Goal: Check status: Check status

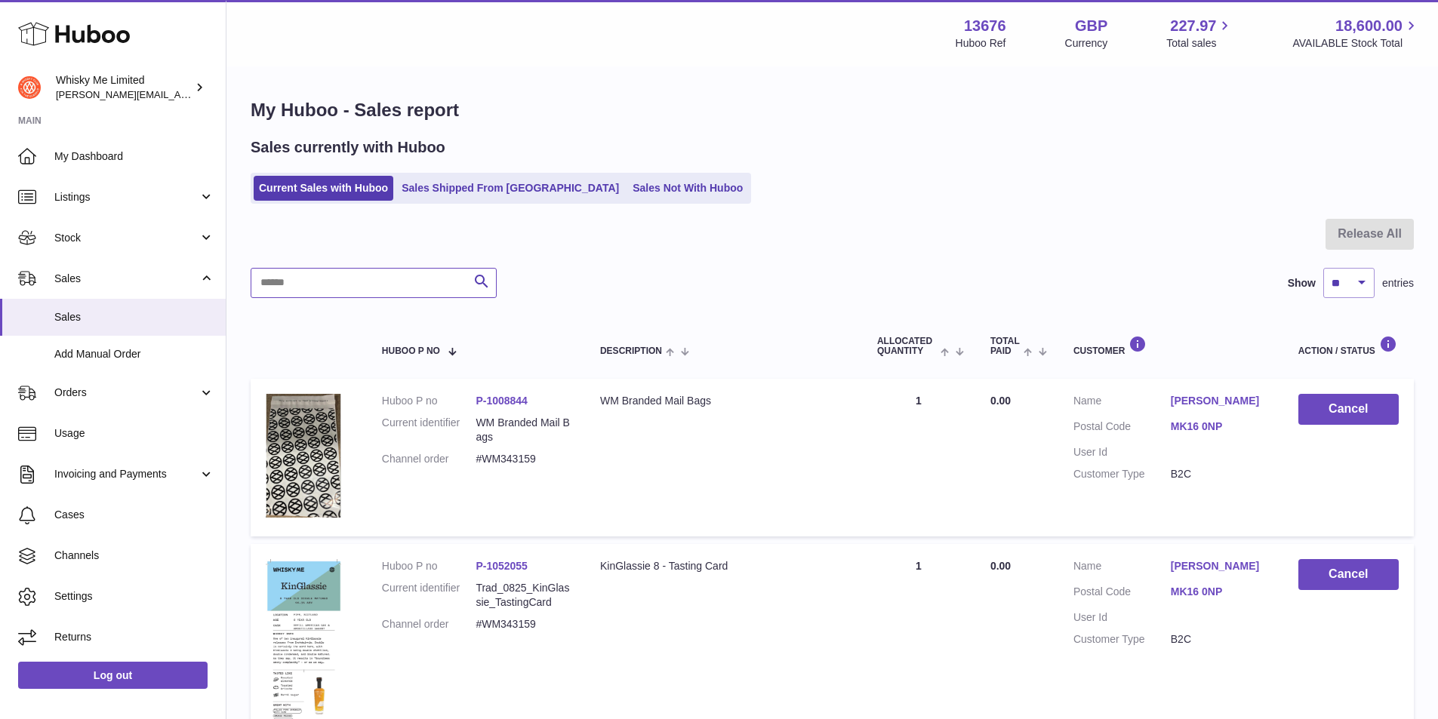
click at [355, 276] on input "text" at bounding box center [374, 283] width 246 height 30
click at [439, 173] on ul "Current Sales with Huboo Sales Shipped From Huboo Sales Not With Huboo" at bounding box center [501, 188] width 501 height 31
click at [436, 198] on link "Sales Shipped From [GEOGRAPHIC_DATA]" at bounding box center [510, 188] width 228 height 25
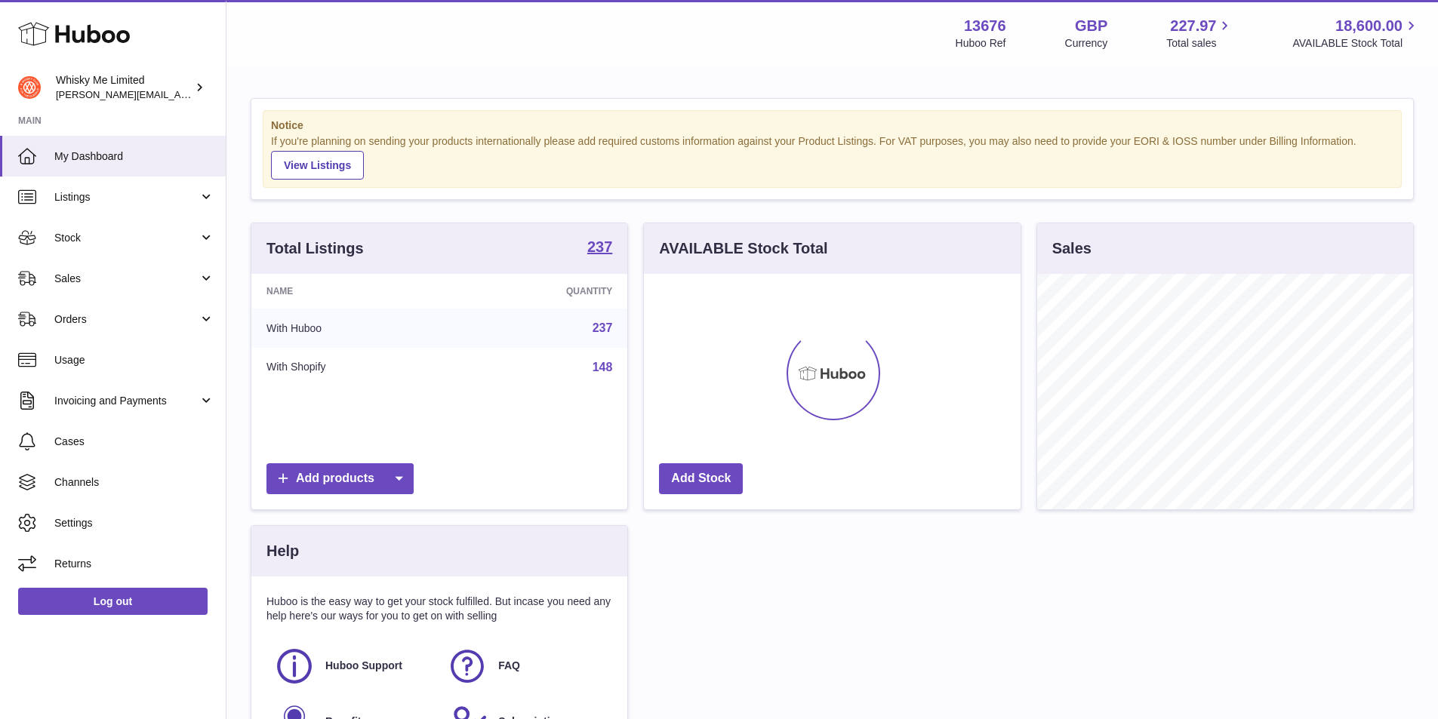
scroll to position [236, 377]
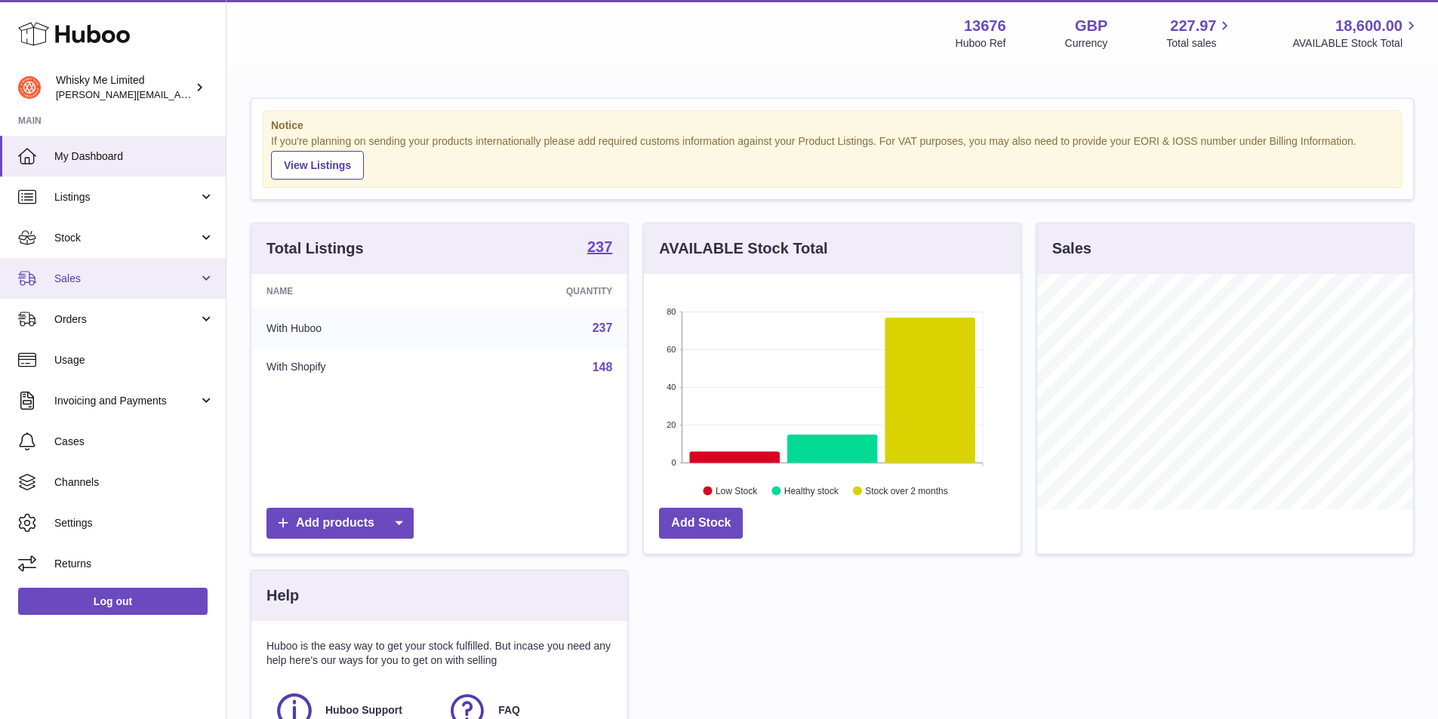
click at [124, 258] on link "Sales" at bounding box center [113, 278] width 226 height 41
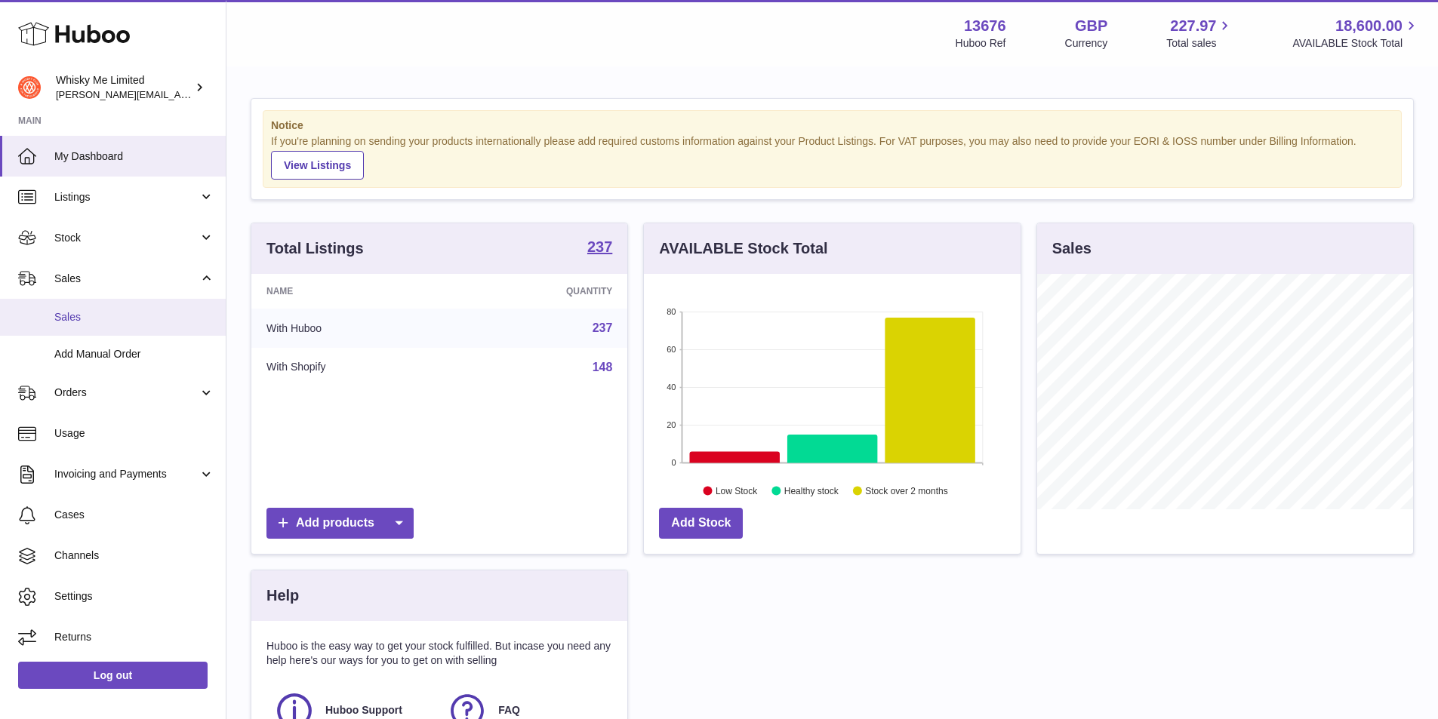
click at [116, 321] on span "Sales" at bounding box center [134, 317] width 160 height 14
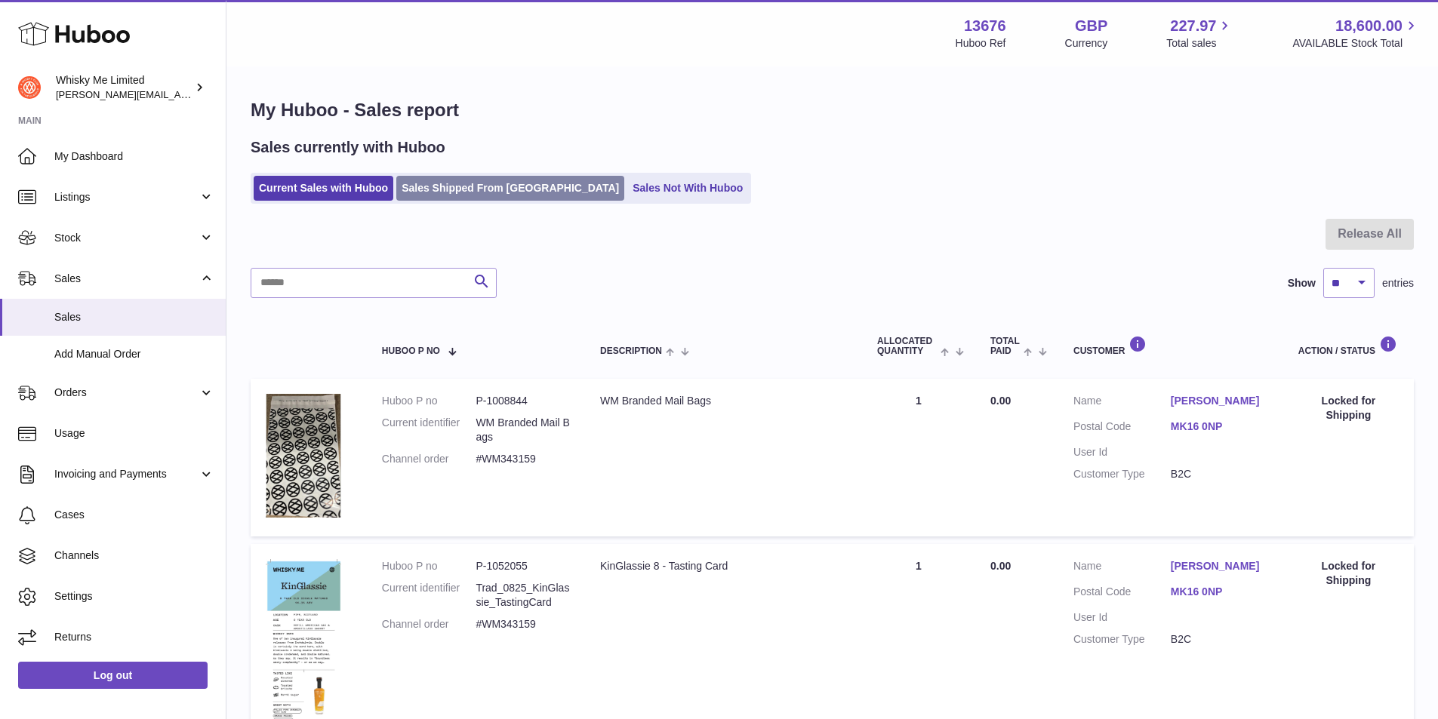
click at [486, 200] on link "Sales Shipped From [GEOGRAPHIC_DATA]" at bounding box center [510, 188] width 228 height 25
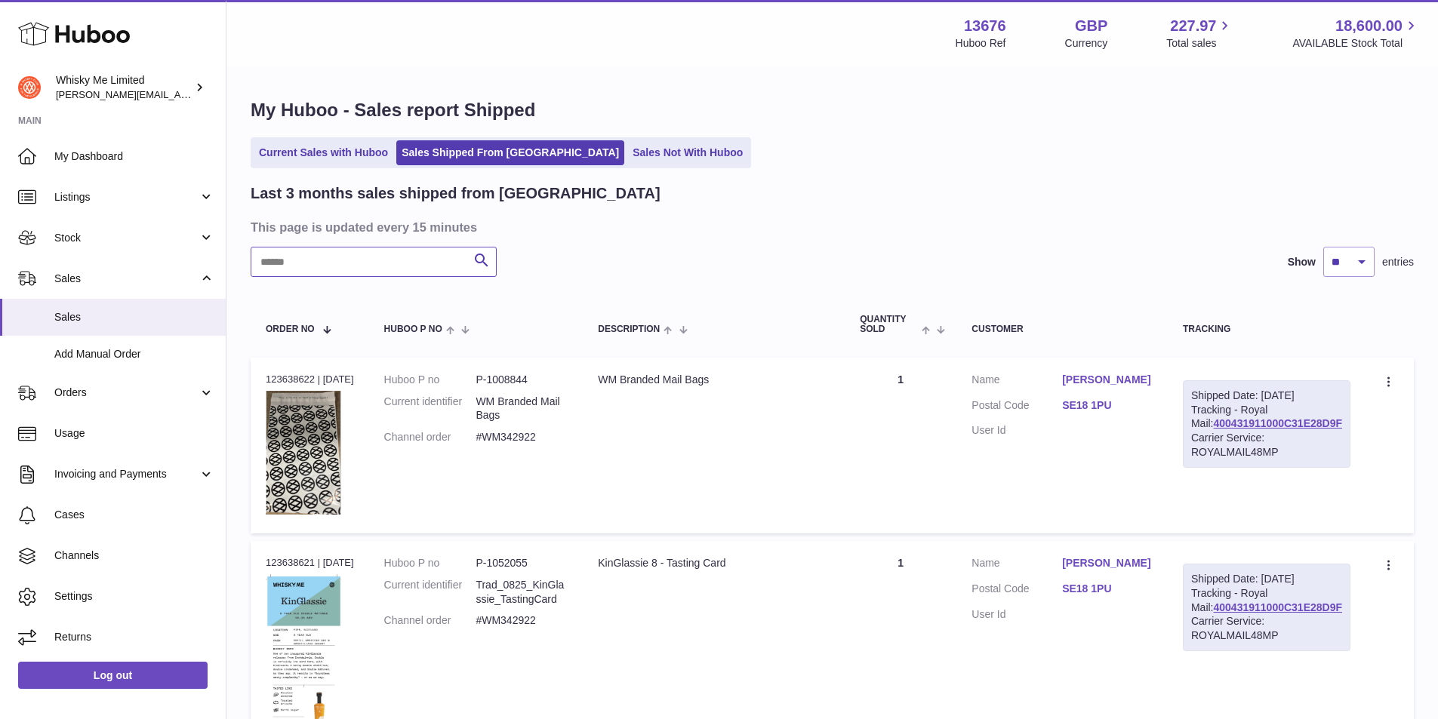
click at [397, 272] on input "text" at bounding box center [374, 262] width 246 height 30
paste input "*******"
type input "*******"
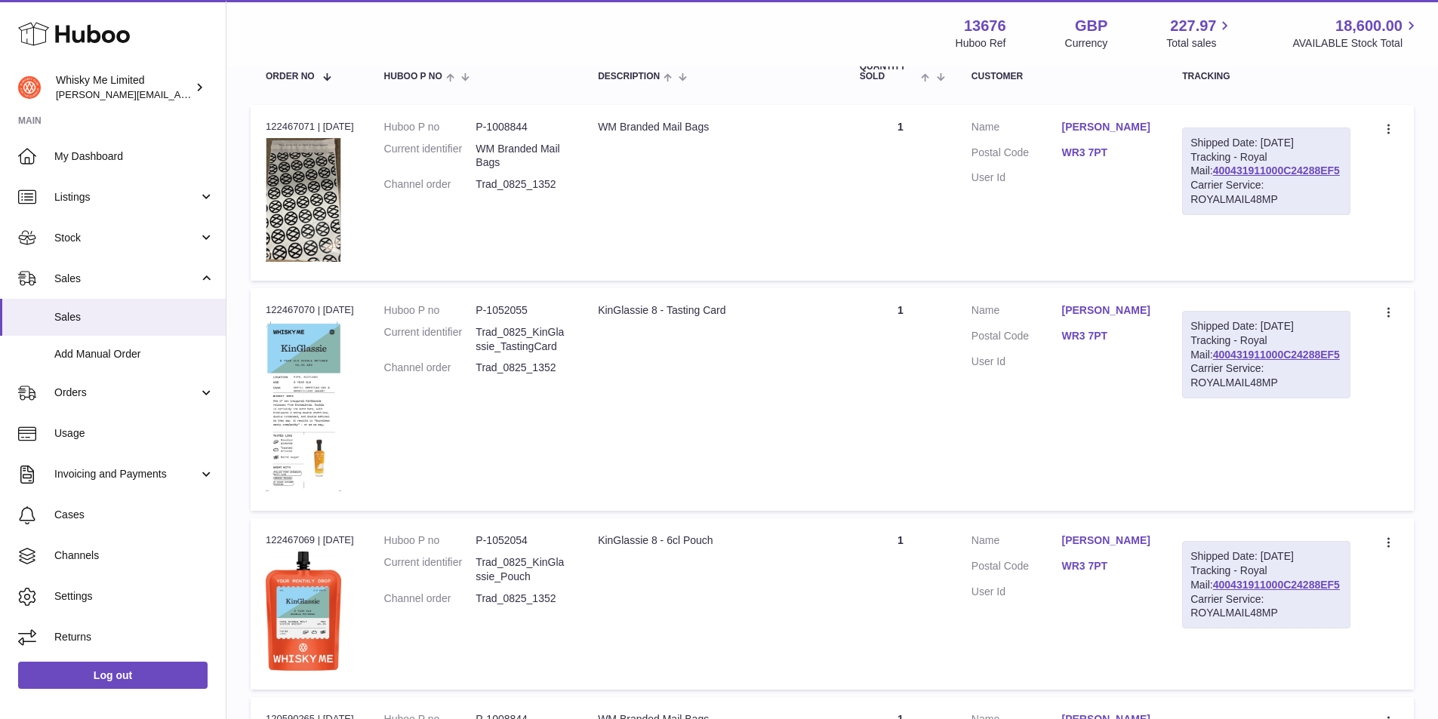
scroll to position [75, 0]
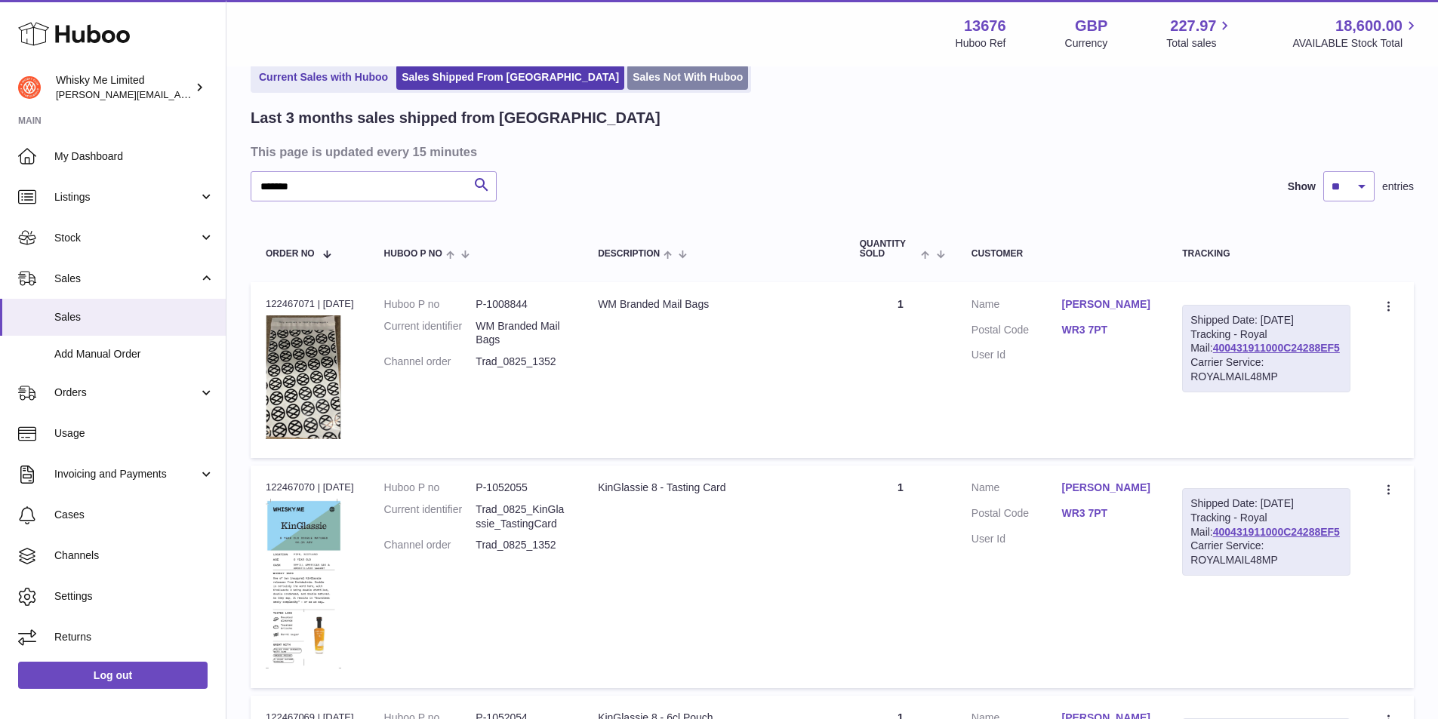
click at [627, 68] on link "Sales Not With Huboo" at bounding box center [687, 77] width 121 height 25
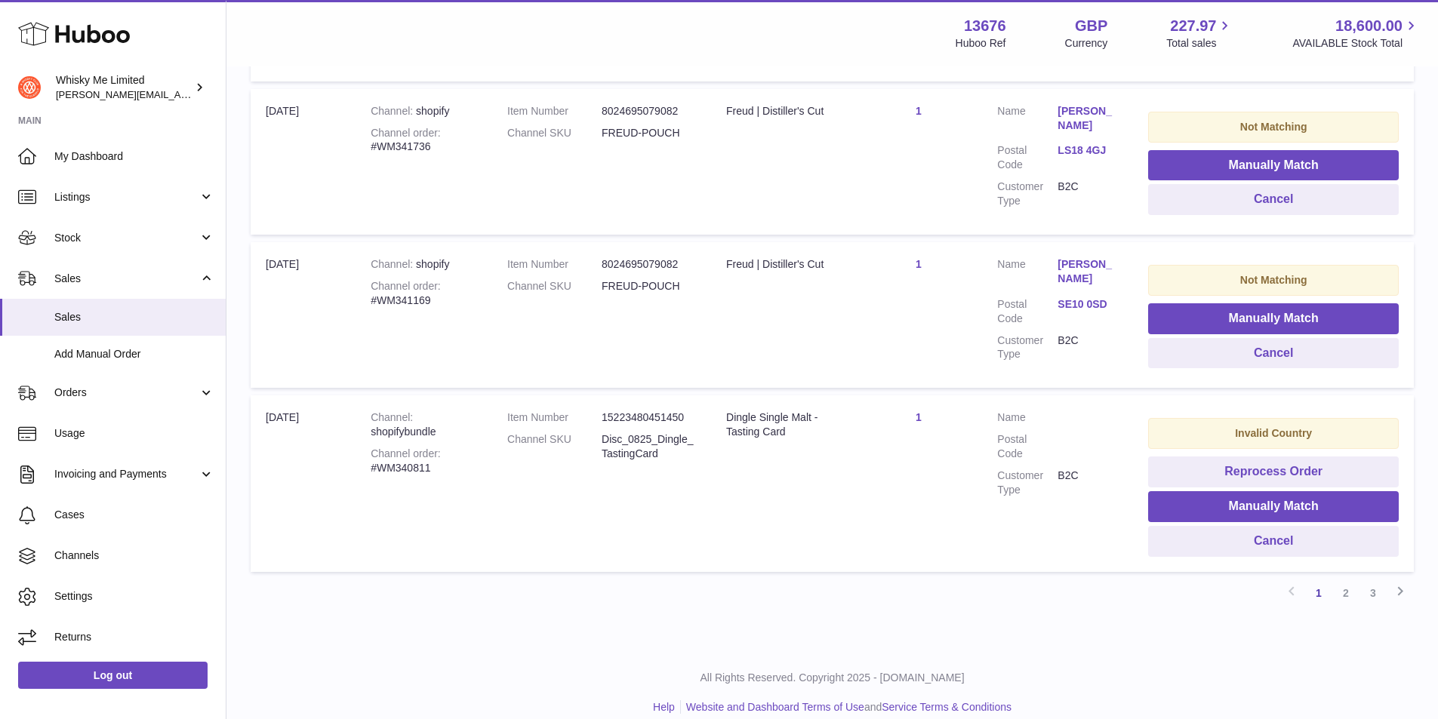
scroll to position [1607, 0]
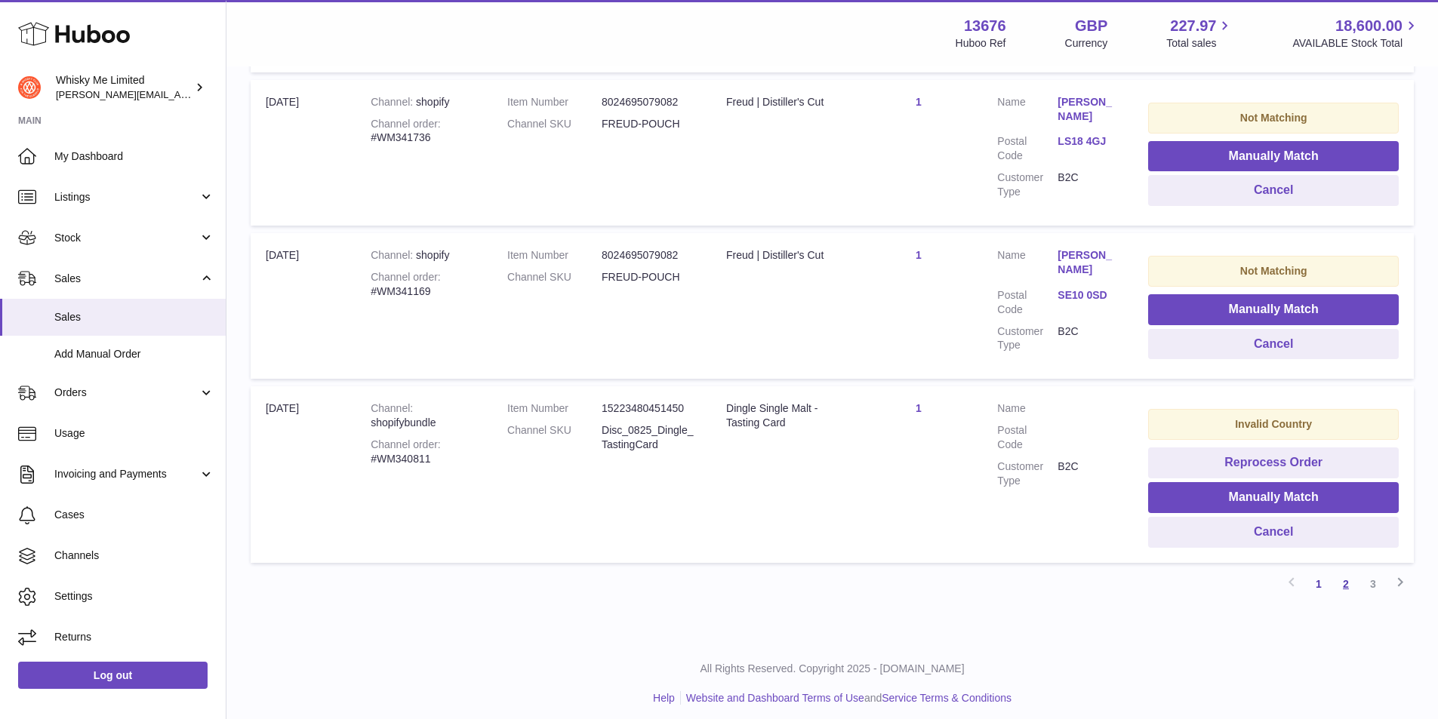
click at [1345, 580] on link "2" at bounding box center [1345, 584] width 27 height 27
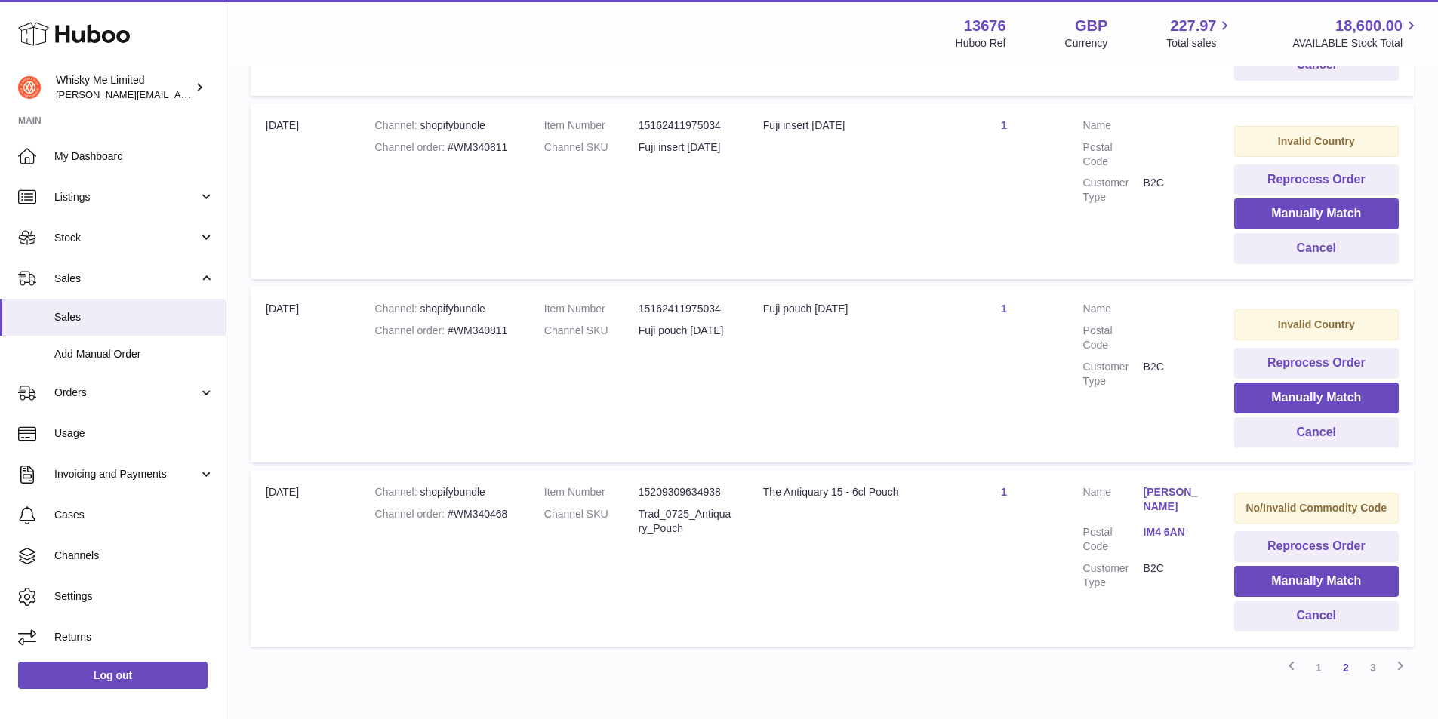
scroll to position [1677, 0]
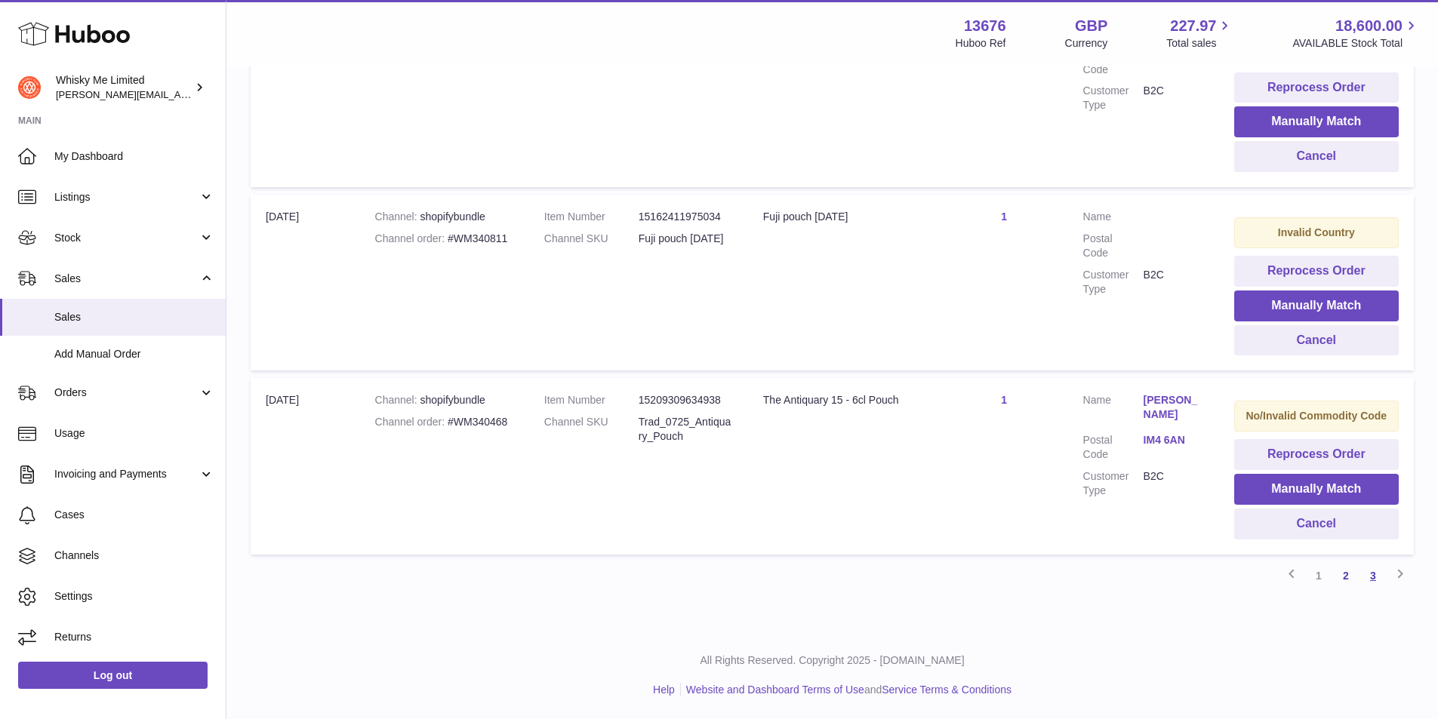
click at [1367, 572] on link "3" at bounding box center [1373, 575] width 27 height 27
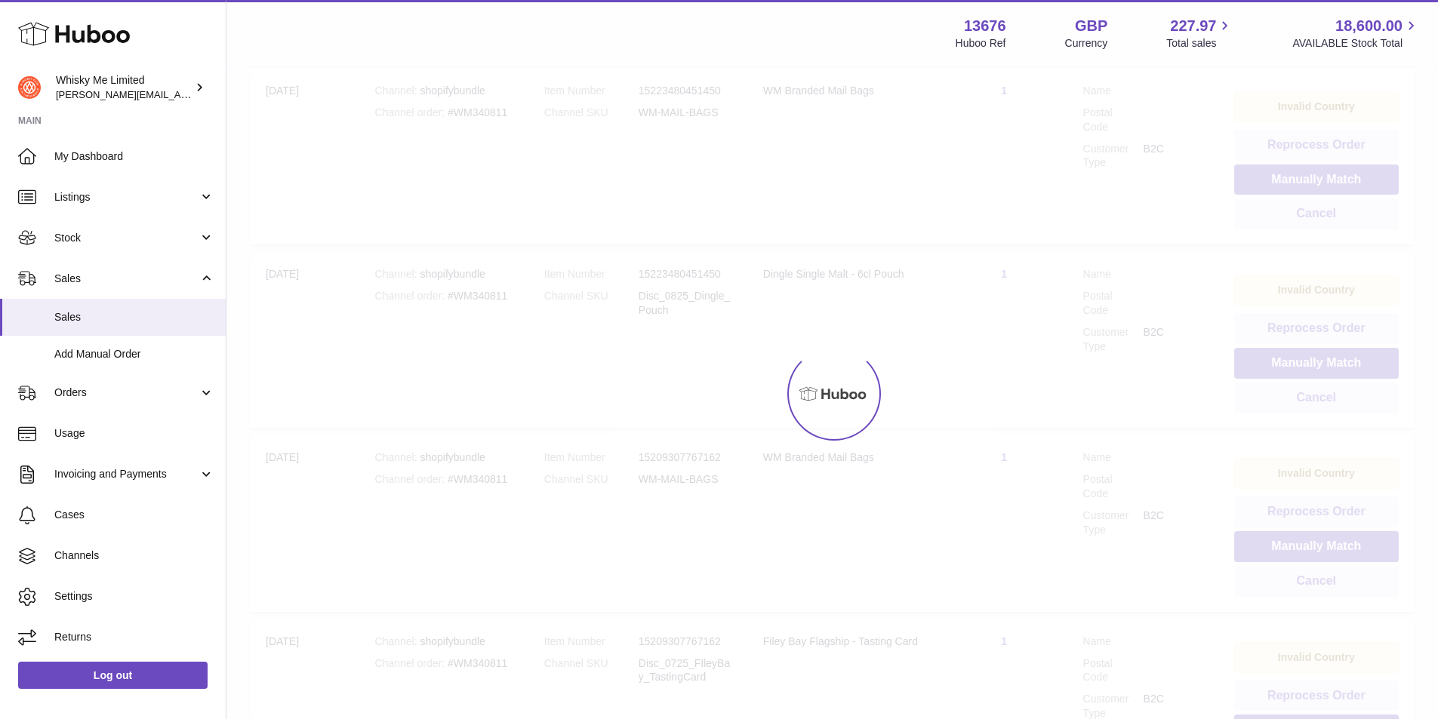
scroll to position [68, 0]
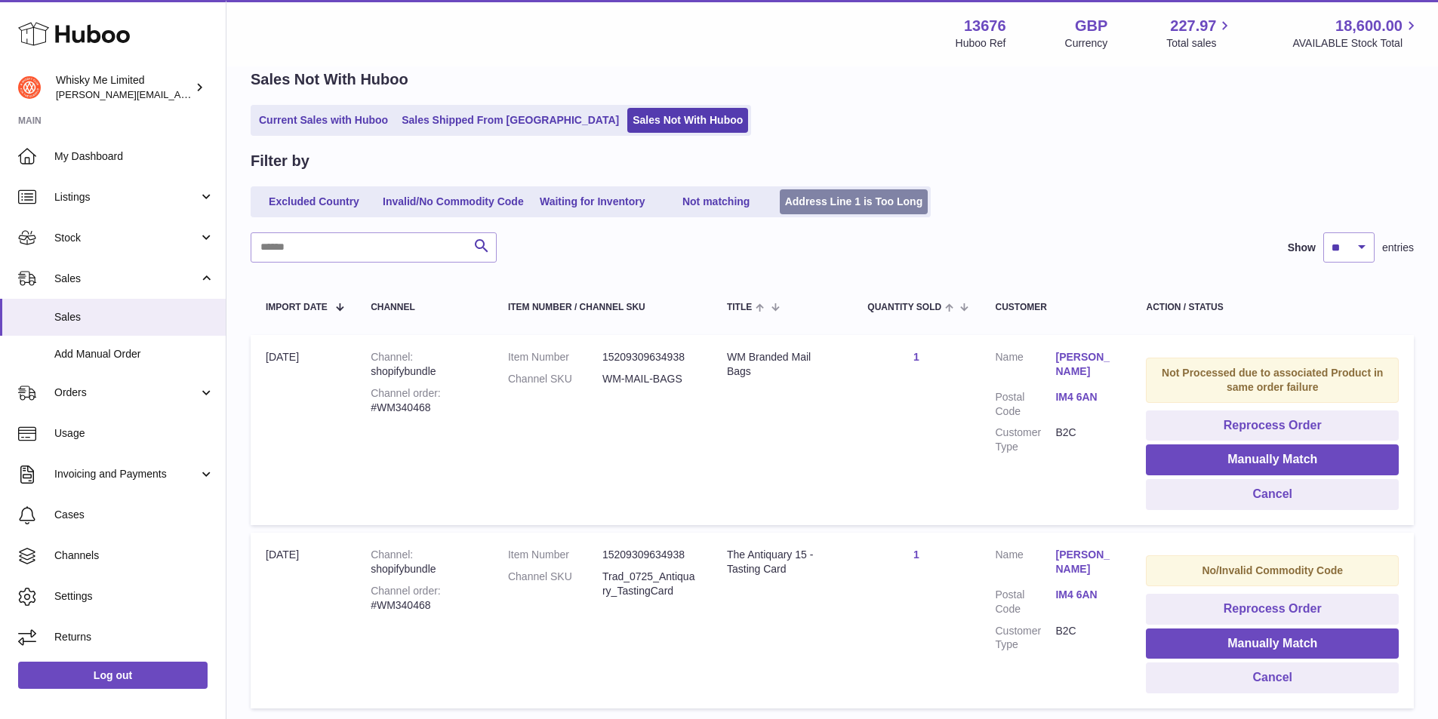
click at [906, 202] on link "Address Line 1 is Too Long" at bounding box center [854, 201] width 149 height 25
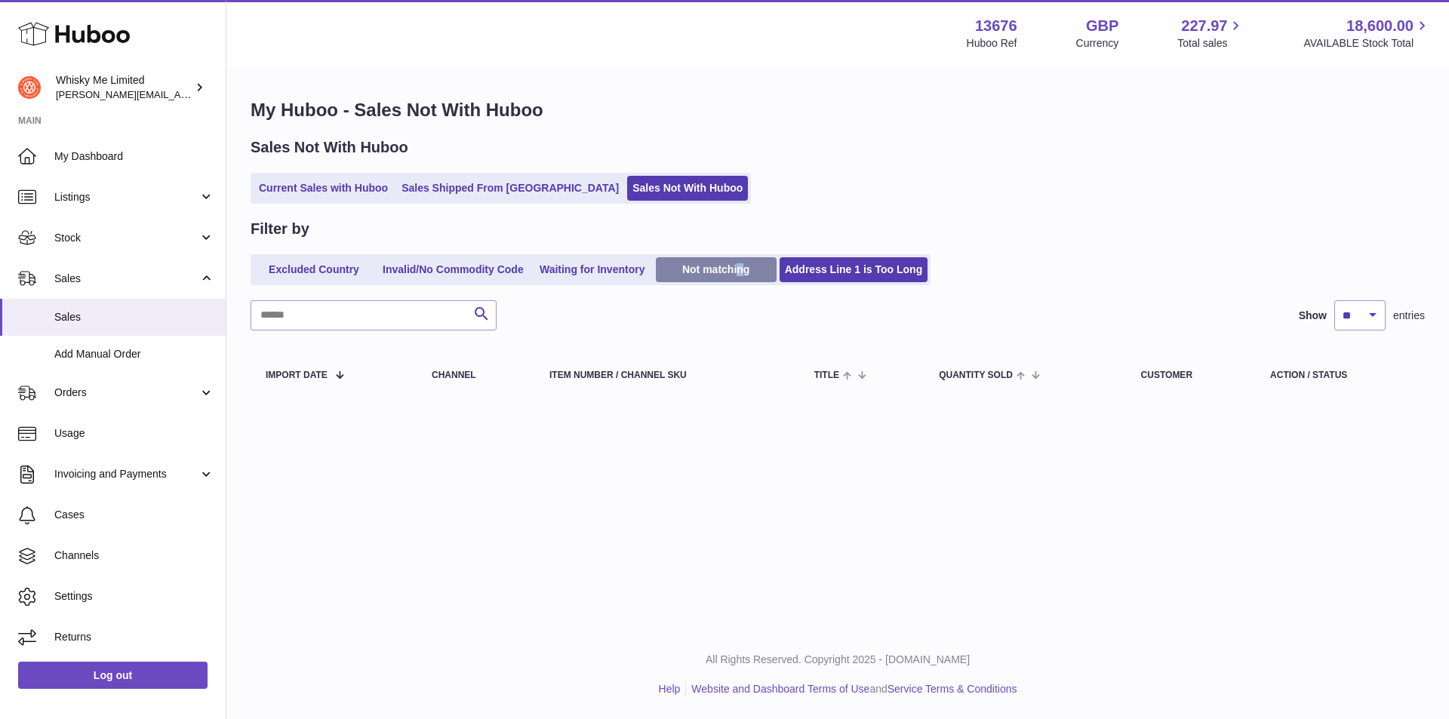
click at [739, 266] on link "Not matching" at bounding box center [716, 269] width 121 height 25
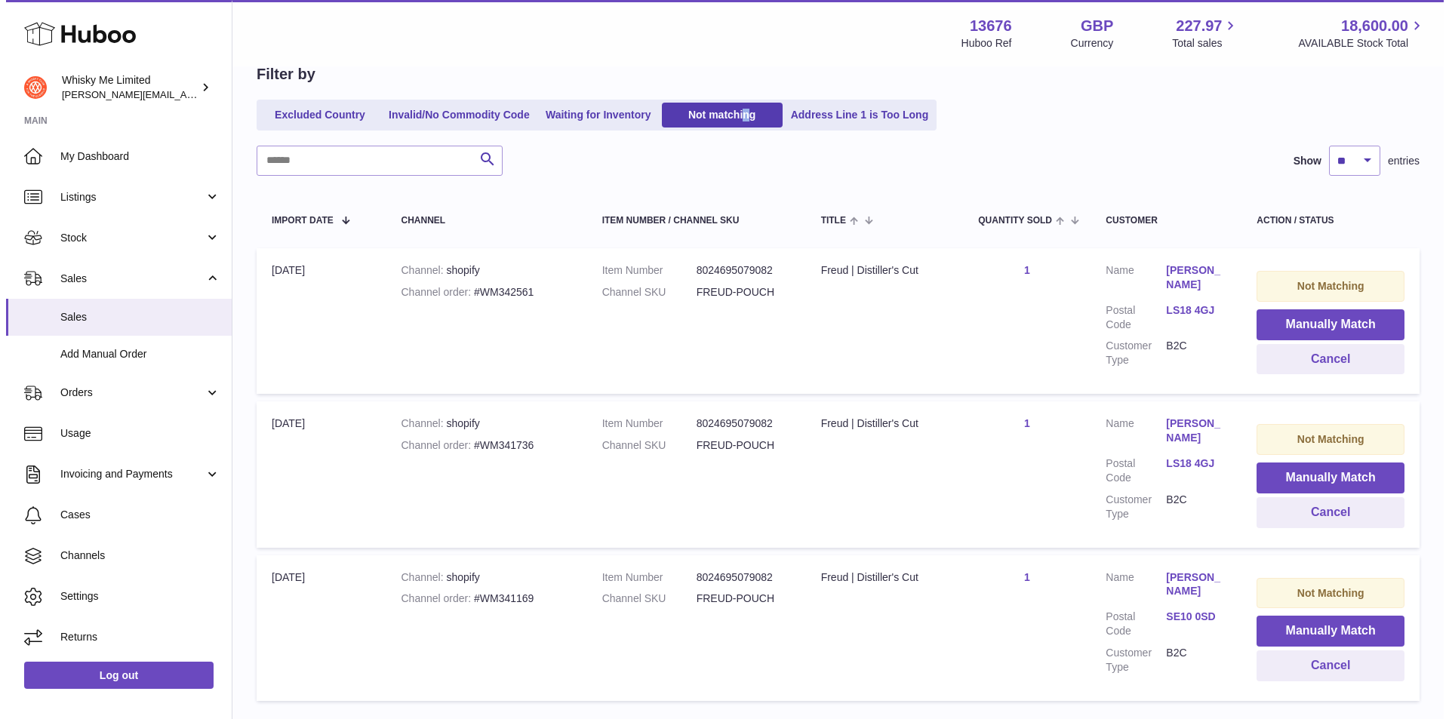
scroll to position [28, 0]
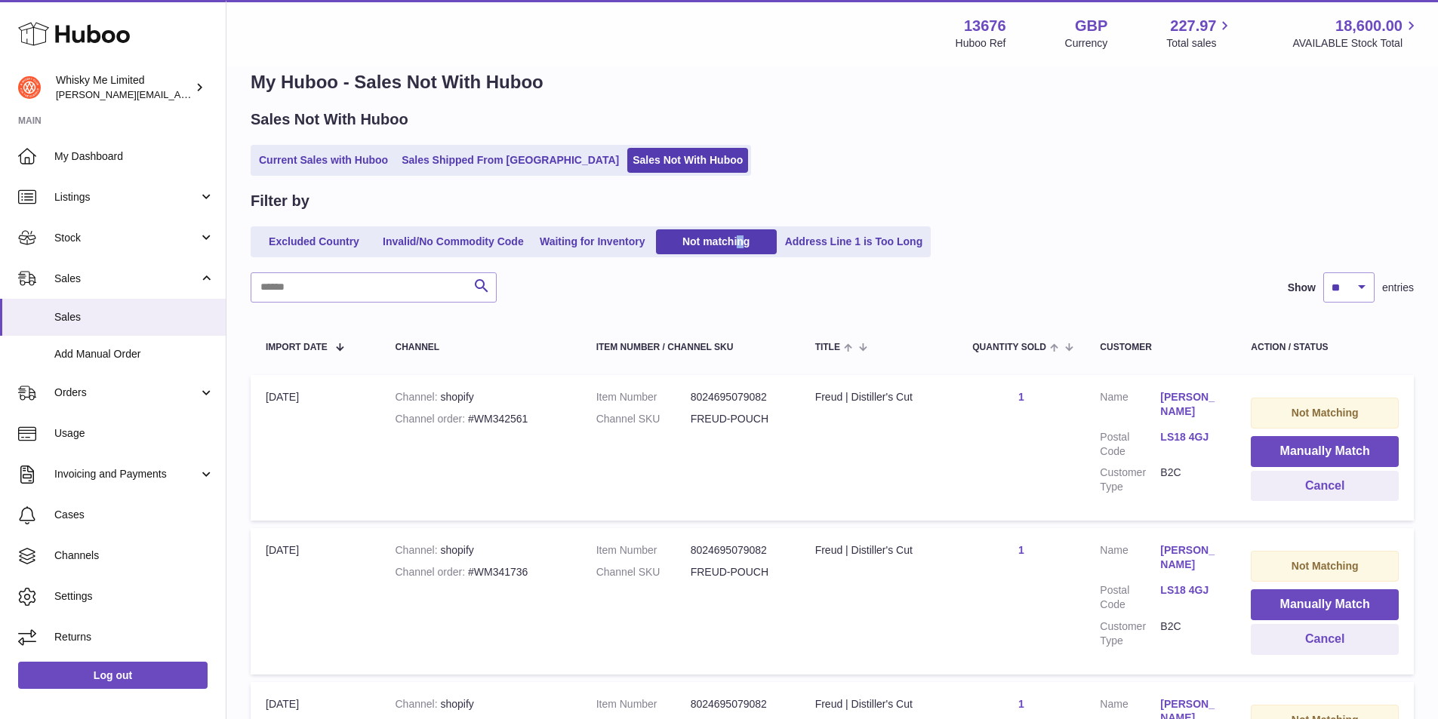
click at [1203, 430] on link "LS18 4GJ" at bounding box center [1190, 437] width 60 height 14
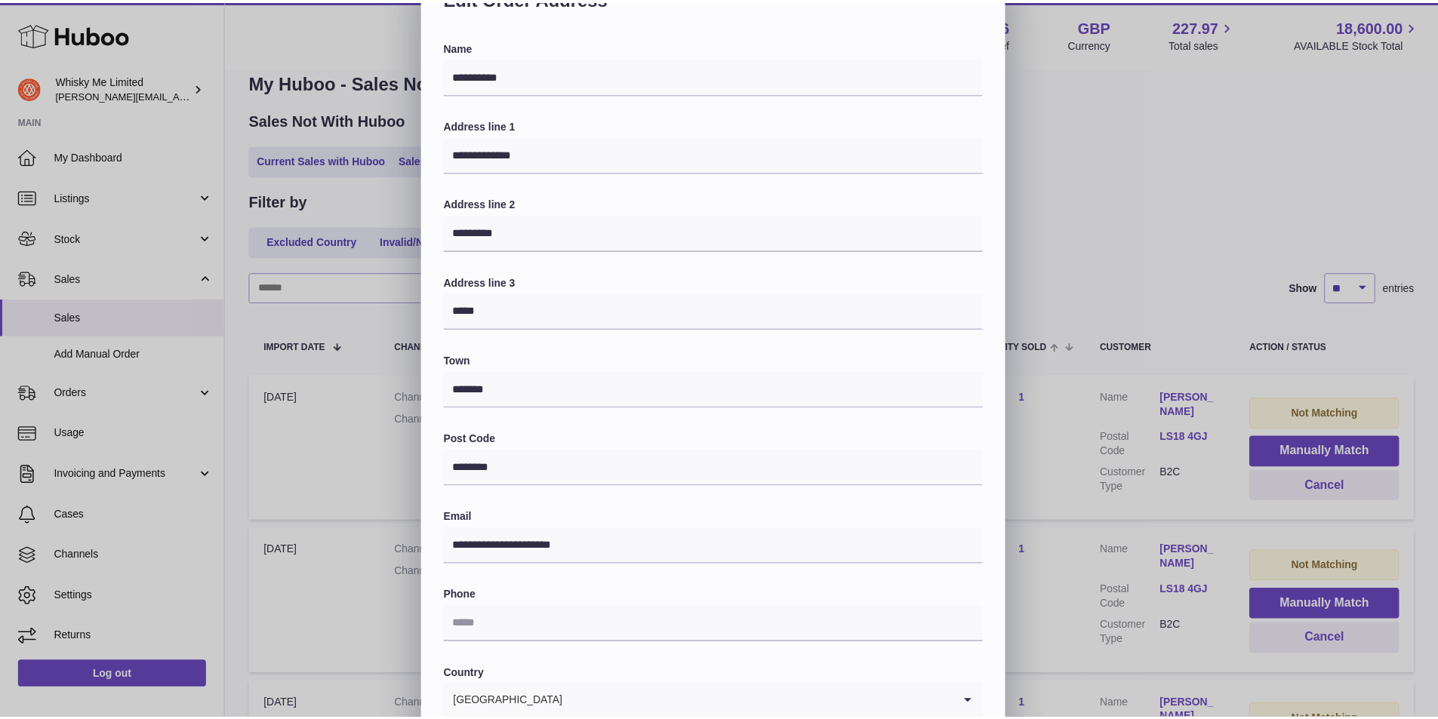
scroll to position [0, 0]
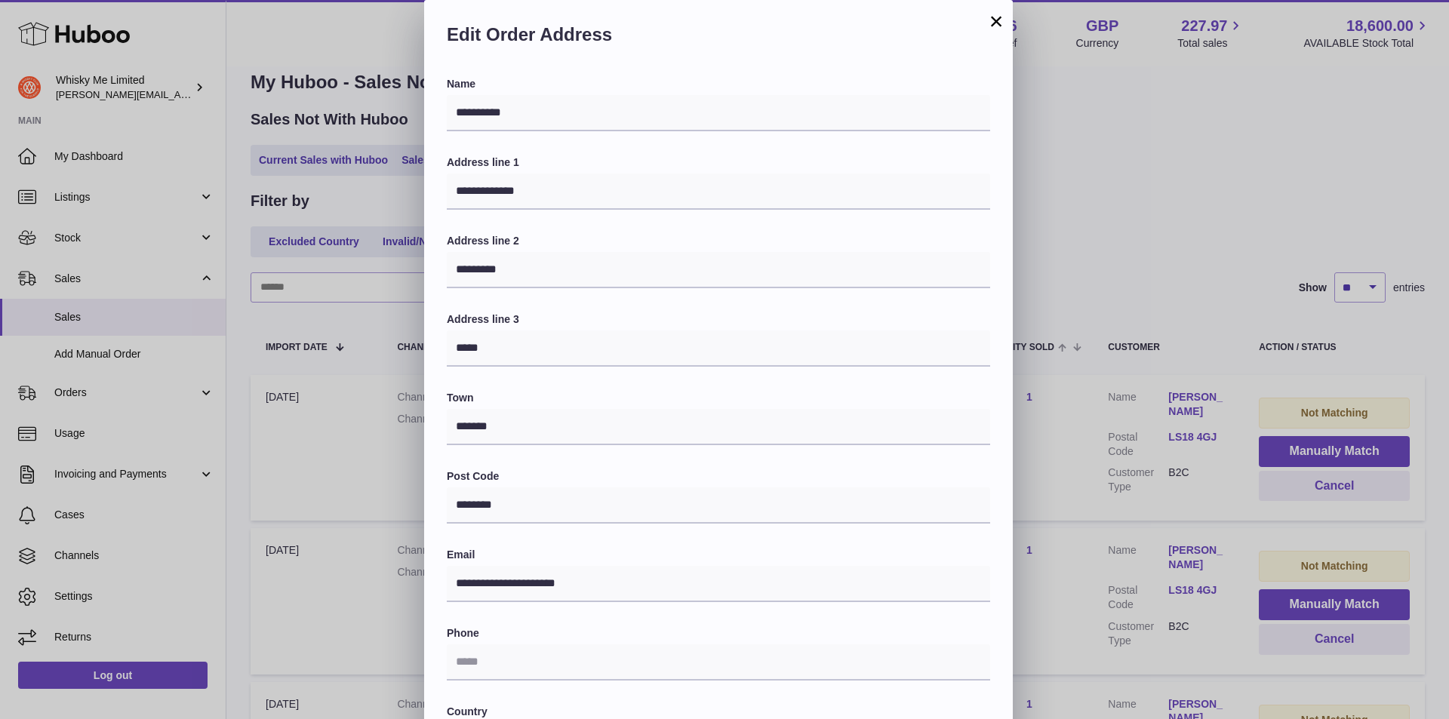
click at [992, 29] on button "×" at bounding box center [996, 21] width 18 height 18
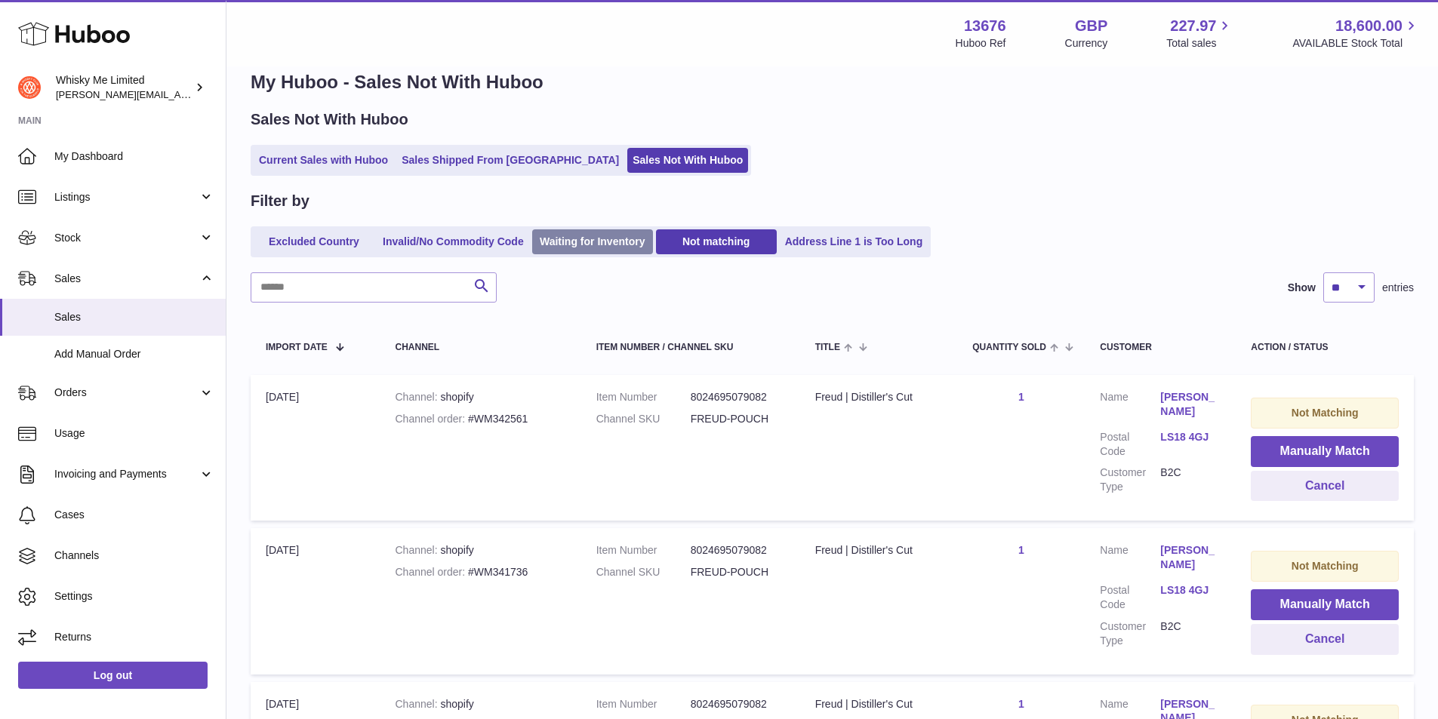
click at [575, 248] on link "Waiting for Inventory" at bounding box center [592, 241] width 121 height 25
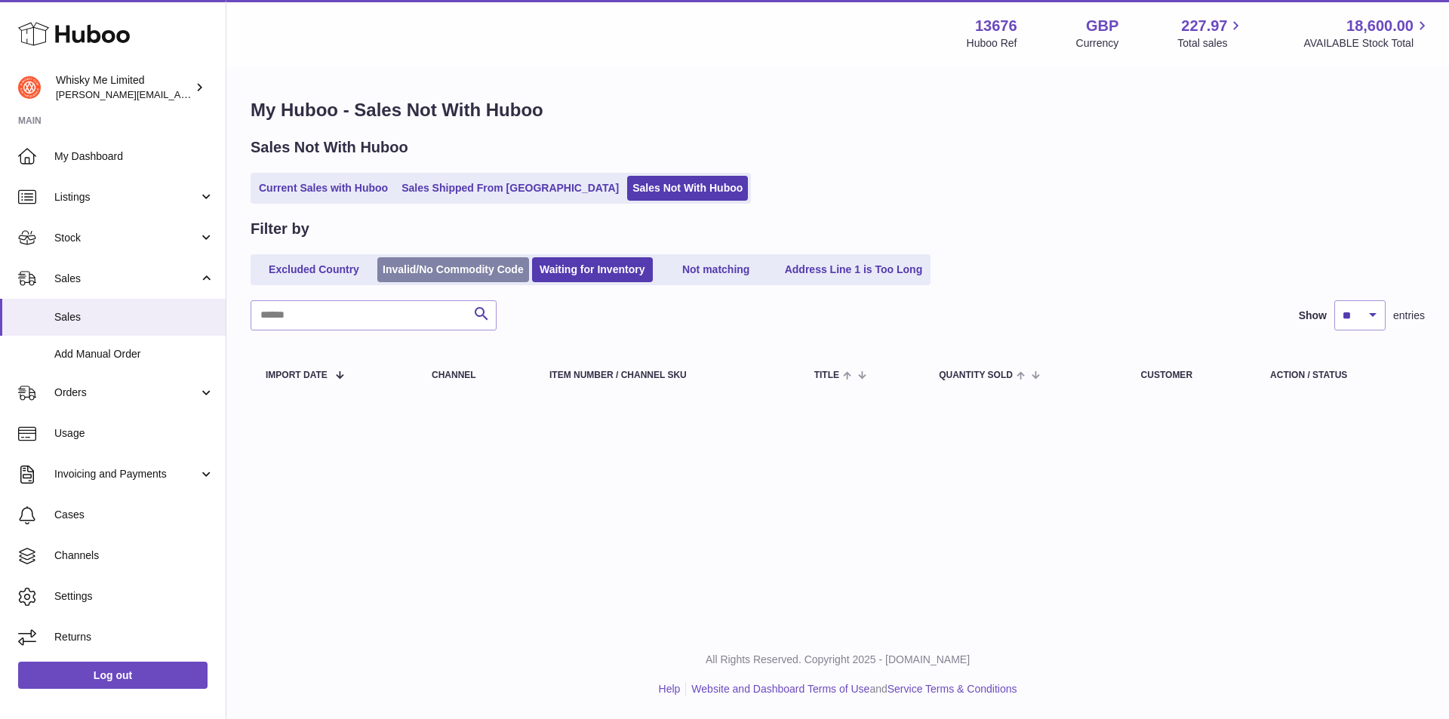
click at [471, 258] on link "Invalid/No Commodity Code" at bounding box center [453, 269] width 152 height 25
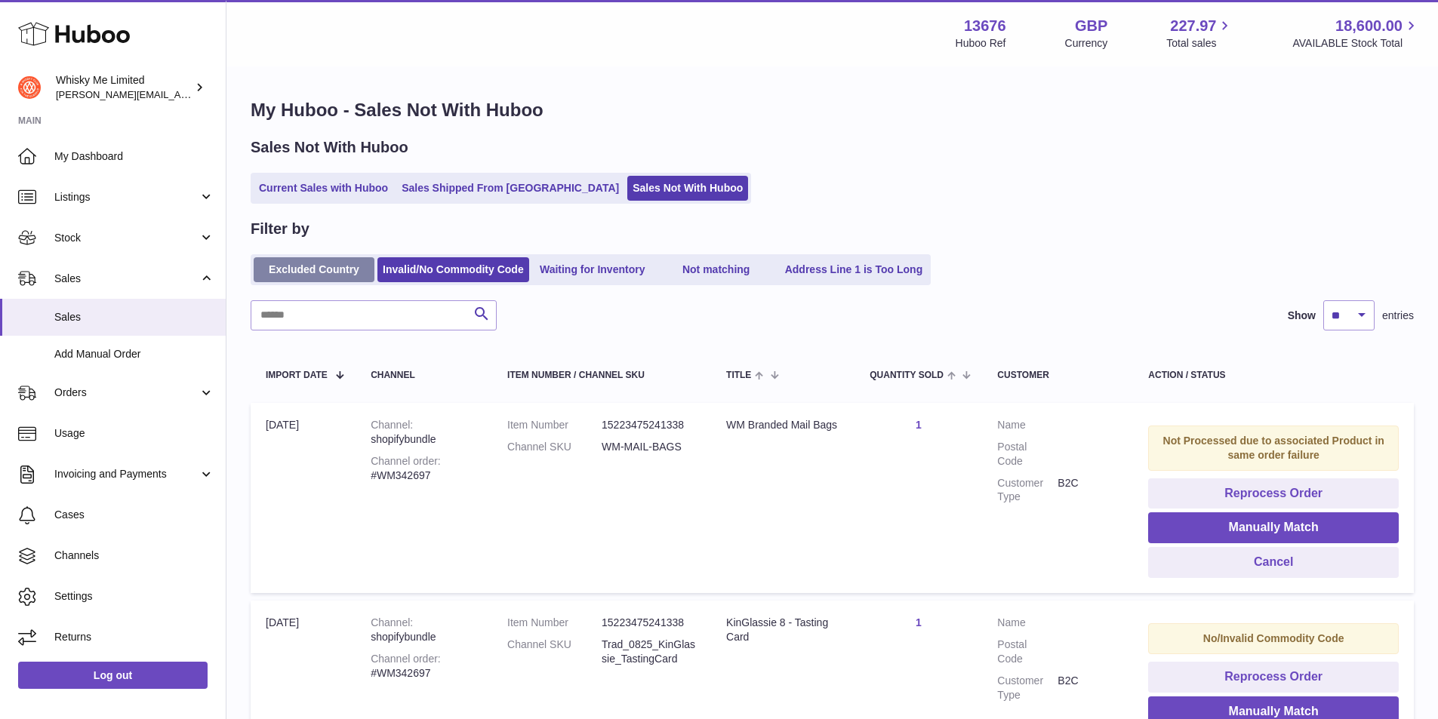
click at [277, 276] on link "Excluded Country" at bounding box center [314, 269] width 121 height 25
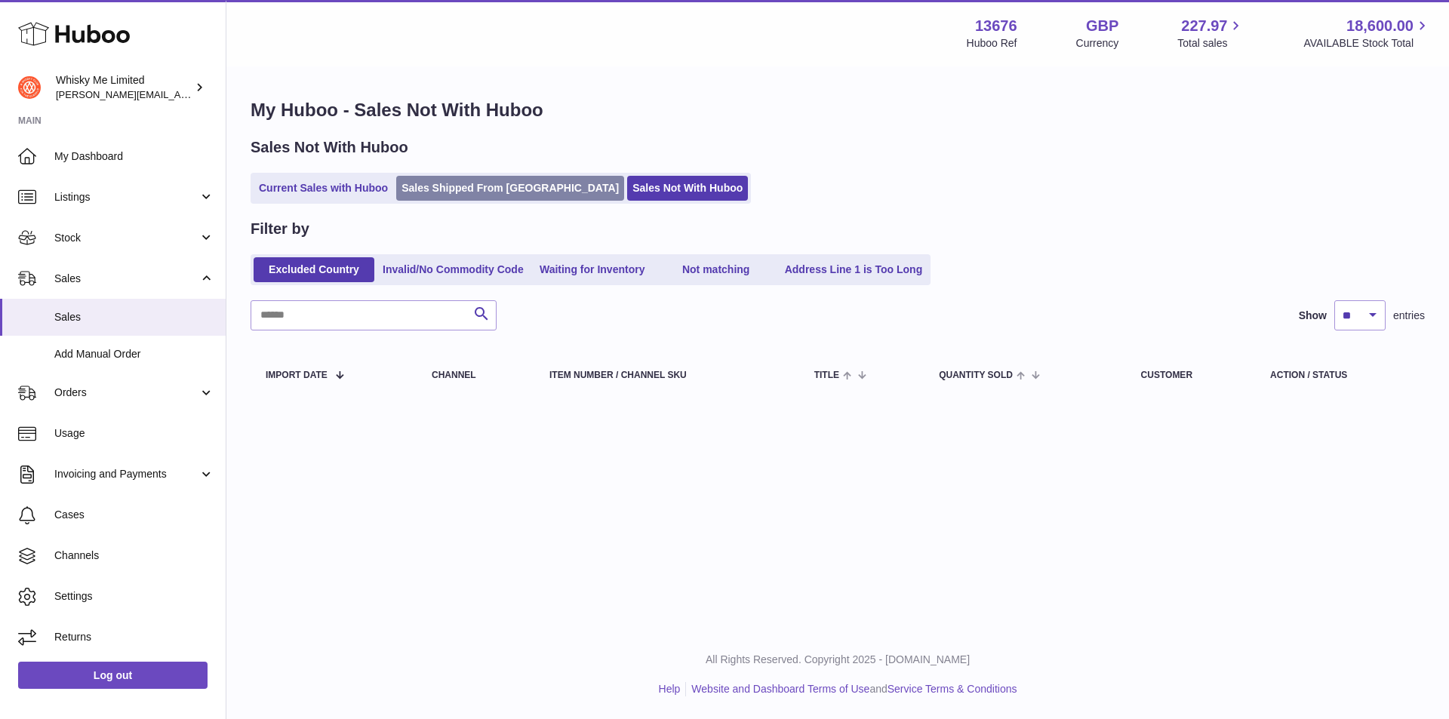
click at [487, 197] on link "Sales Shipped From [GEOGRAPHIC_DATA]" at bounding box center [510, 188] width 228 height 25
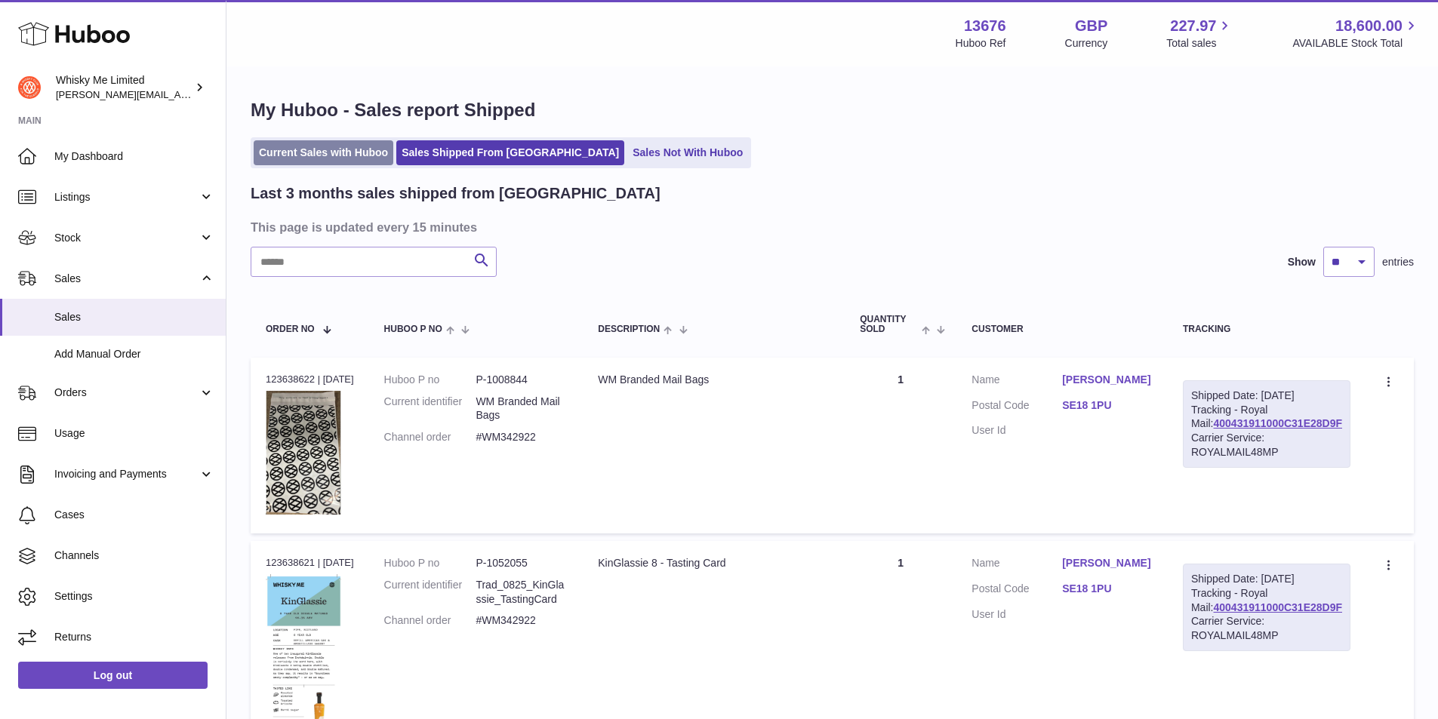
click at [318, 160] on link "Current Sales with Huboo" at bounding box center [324, 152] width 140 height 25
